Goal: Task Accomplishment & Management: Use online tool/utility

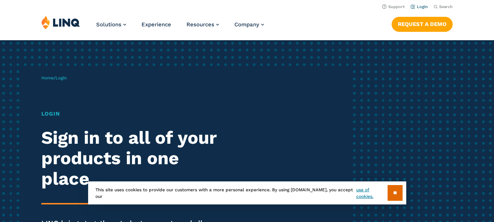
click at [423, 6] on link "Login" at bounding box center [419, 6] width 17 height 5
click at [418, 7] on link "Login" at bounding box center [419, 6] width 17 height 5
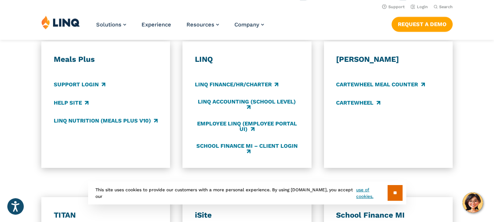
scroll to position [413, 0]
click at [73, 121] on link "LINQ Nutrition (Meals Plus v10)" at bounding box center [106, 121] width 104 height 8
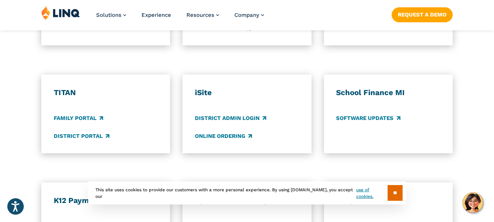
scroll to position [536, 0]
